Goal: Task Accomplishment & Management: Complete application form

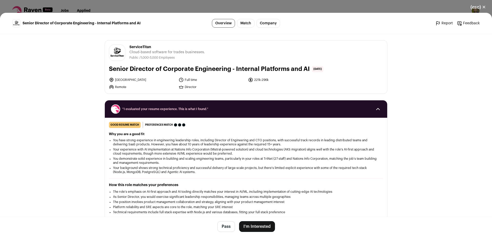
scroll to position [489, 0]
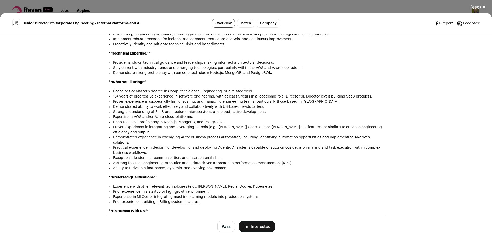
click at [262, 225] on button "I'm Interested" at bounding box center [257, 226] width 36 height 11
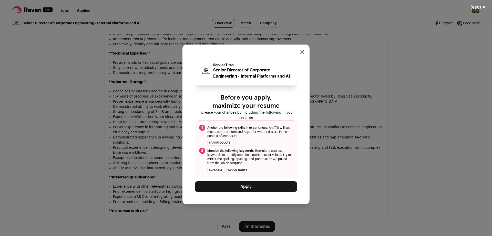
click at [249, 187] on button "Apply" at bounding box center [246, 186] width 102 height 11
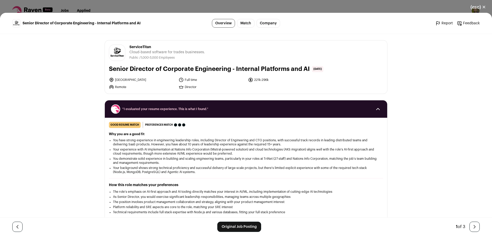
click at [479, 6] on button "(esc) ✕" at bounding box center [478, 7] width 28 height 11
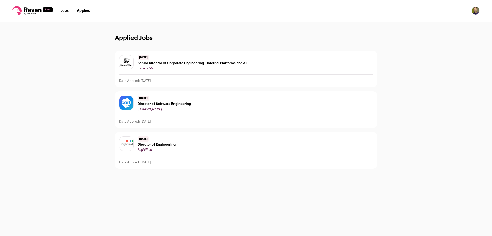
click at [65, 10] on link "Jobs" at bounding box center [65, 11] width 8 height 4
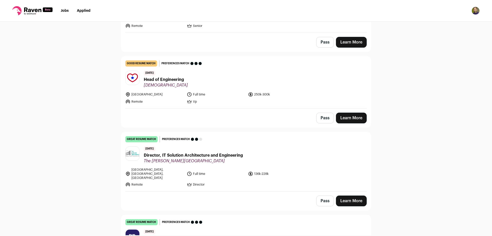
scroll to position [248, 0]
click at [198, 65] on link "good resume match You meet the must-have requirements but are missing some nice…" at bounding box center [246, 82] width 250 height 52
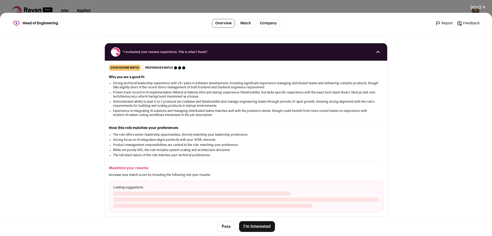
scroll to position [57, 0]
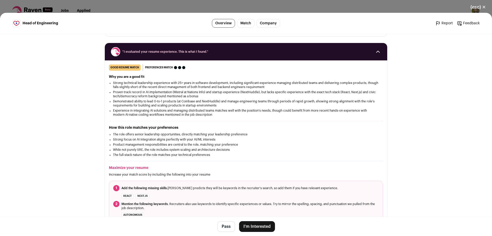
click at [258, 225] on button "I'm Interested" at bounding box center [257, 226] width 36 height 11
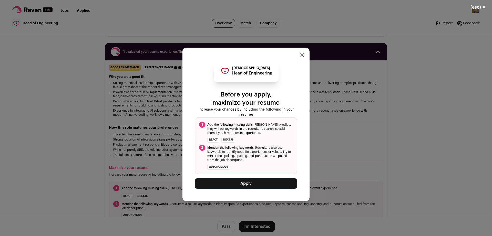
click at [302, 54] on icon "Close modal" at bounding box center [302, 55] width 3 height 3
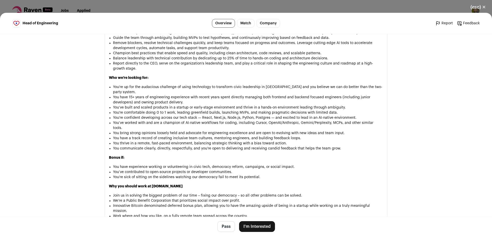
scroll to position [443, 0]
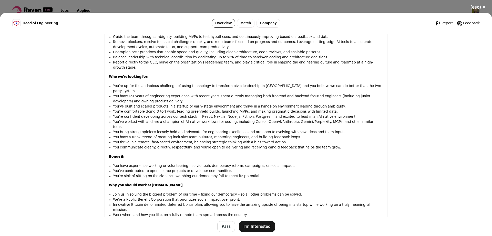
click at [266, 225] on button "I'm Interested" at bounding box center [257, 226] width 36 height 11
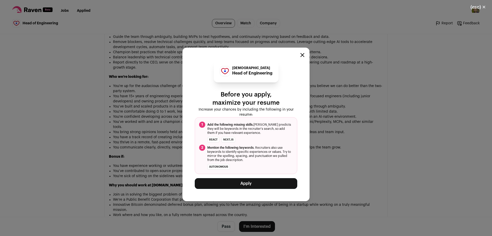
click at [303, 53] on icon "Close modal" at bounding box center [302, 55] width 4 height 4
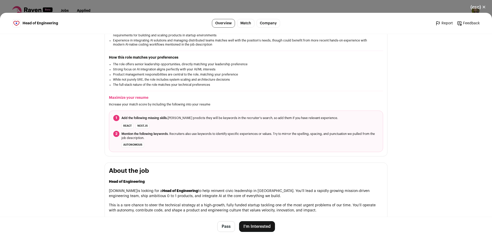
scroll to position [0, 0]
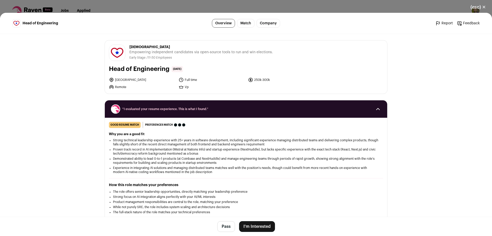
click at [264, 227] on button "I'm Interested" at bounding box center [257, 226] width 36 height 11
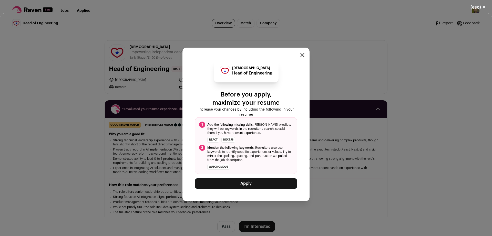
click at [255, 184] on button "Apply" at bounding box center [246, 183] width 102 height 11
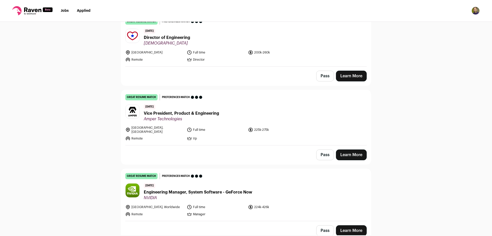
scroll to position [545, 0]
click at [317, 104] on header "[DATE] Vice President, Product & Engineering Amper Technologies" at bounding box center [245, 112] width 241 height 17
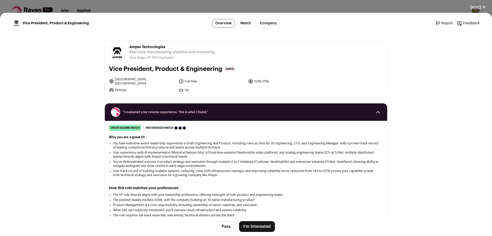
click at [260, 225] on button "I'm Interested" at bounding box center [257, 226] width 36 height 11
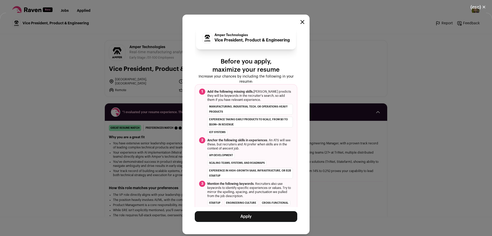
click at [262, 217] on button "Apply" at bounding box center [246, 216] width 102 height 11
